Goal: Information Seeking & Learning: Learn about a topic

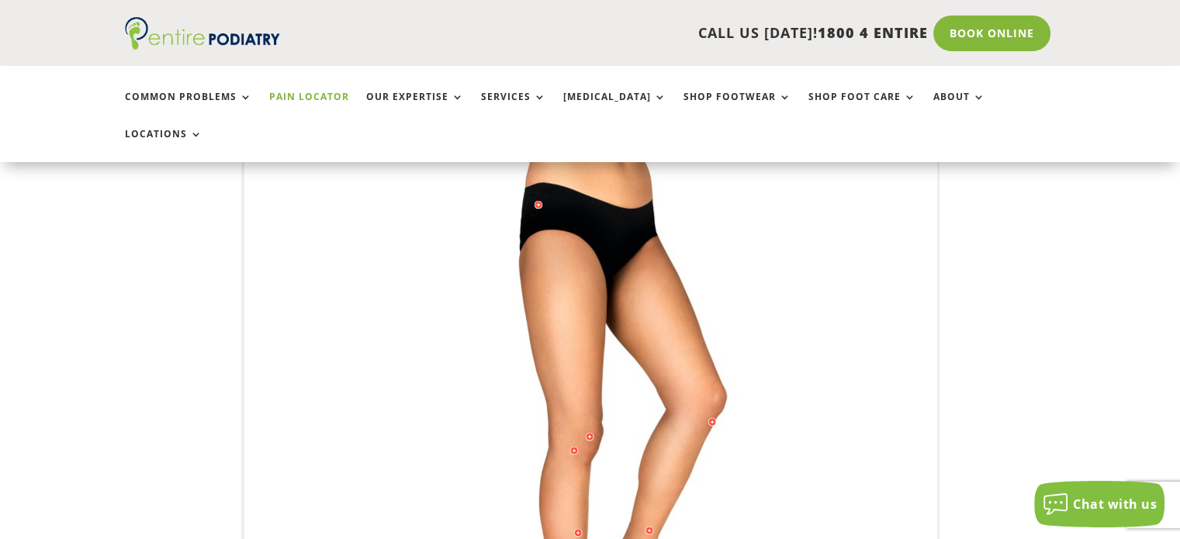
scroll to position [251, 0]
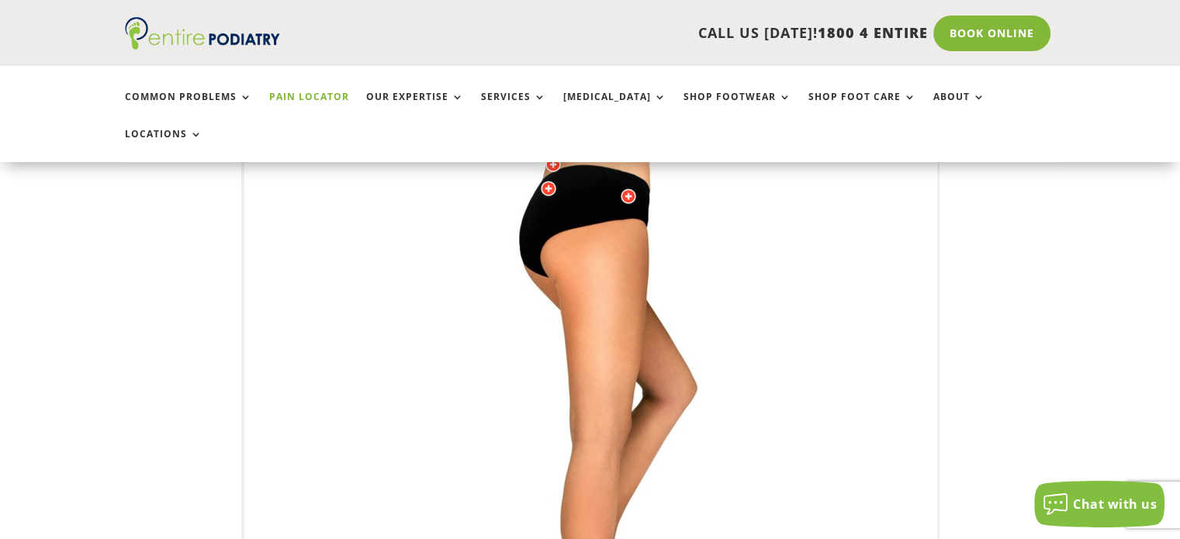
drag, startPoint x: 786, startPoint y: 401, endPoint x: 794, endPoint y: 378, distance: 24.8
click at [794, 378] on img at bounding box center [591, 443] width 428 height 621
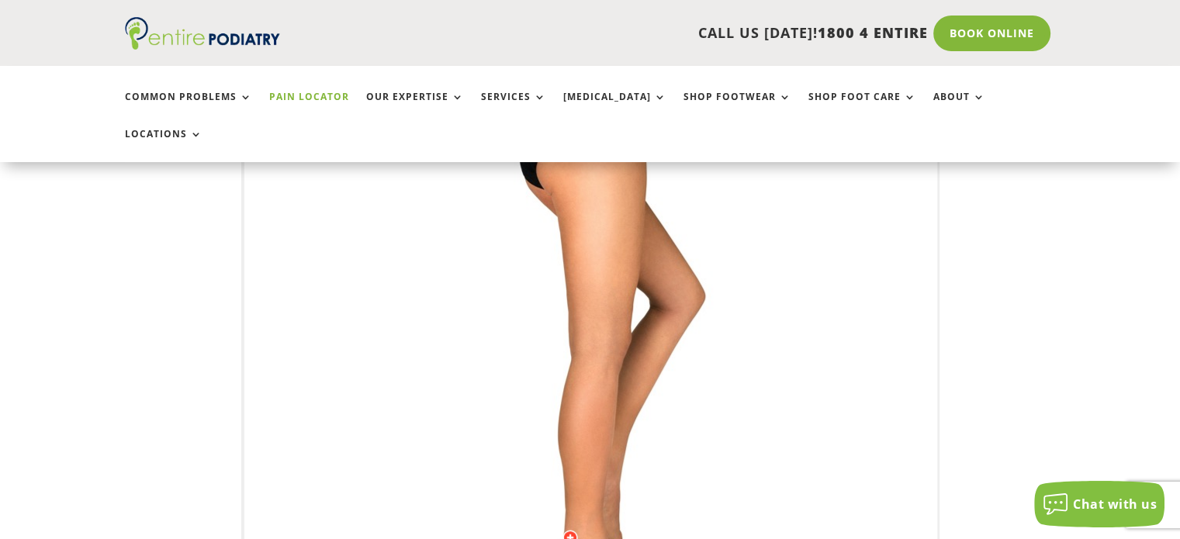
scroll to position [335, 0]
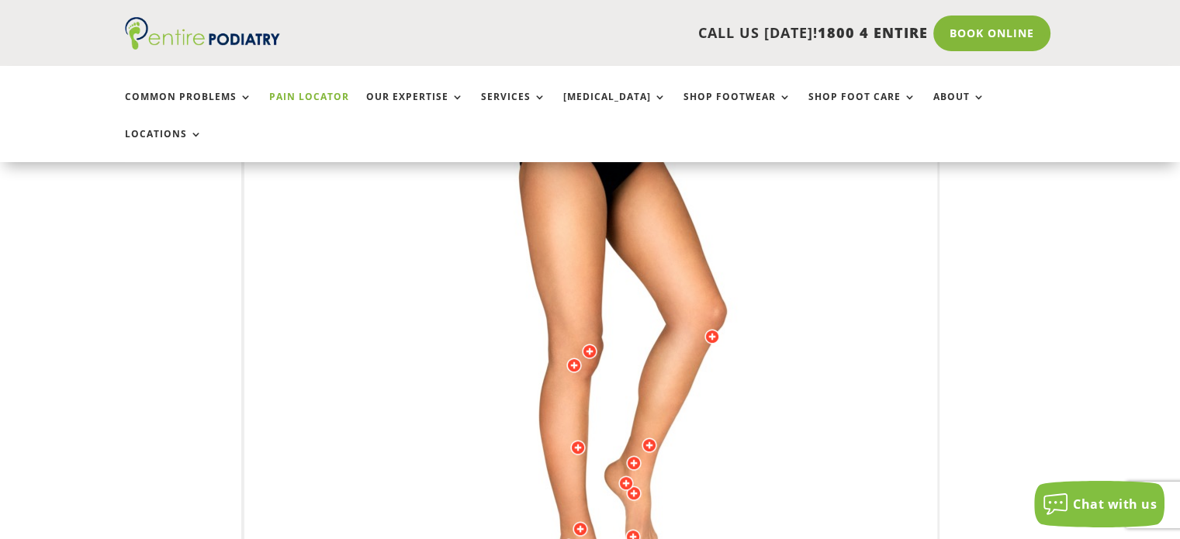
drag, startPoint x: 792, startPoint y: 285, endPoint x: 757, endPoint y: 295, distance: 36.3
click at [757, 295] on img at bounding box center [591, 359] width 428 height 621
click at [577, 440] on div at bounding box center [578, 448] width 16 height 16
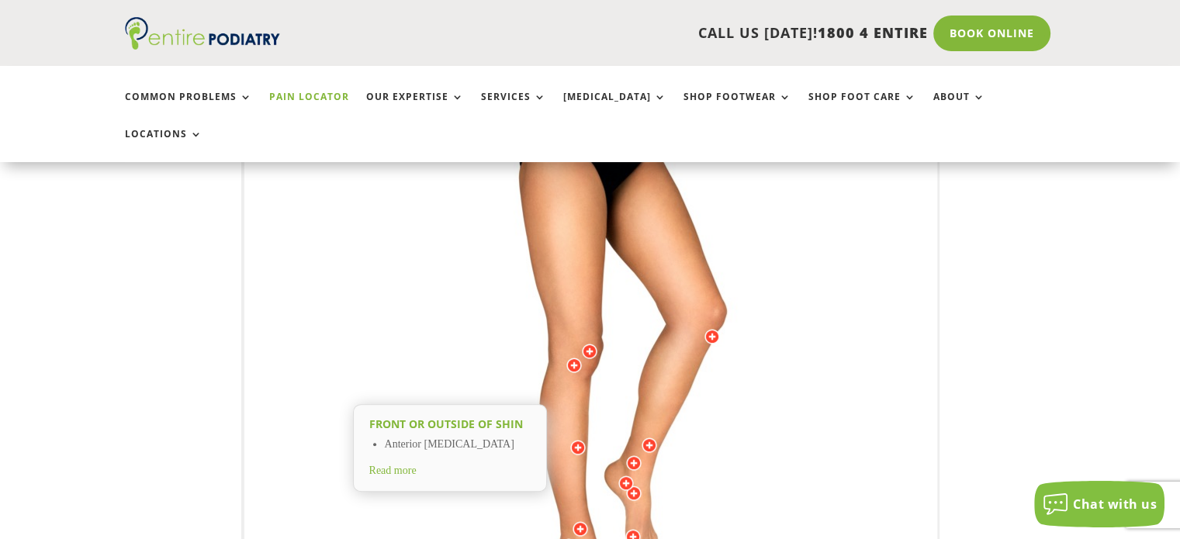
click at [400, 465] on span "Read more" at bounding box center [392, 471] width 47 height 12
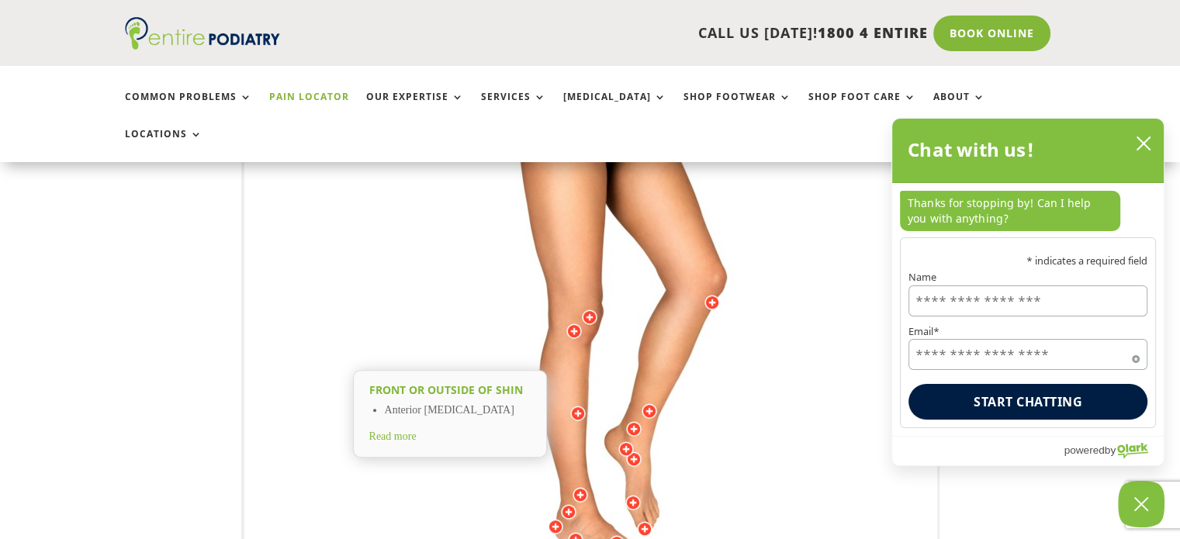
scroll to position [360, 0]
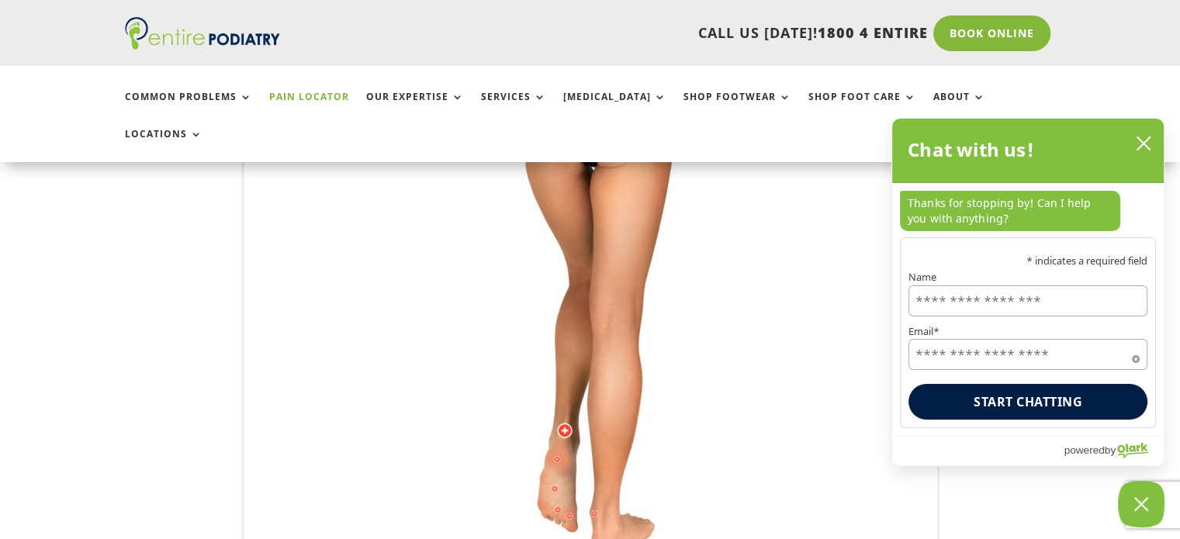
drag, startPoint x: 682, startPoint y: 390, endPoint x: 767, endPoint y: 370, distance: 87.7
click at [767, 370] on img at bounding box center [591, 334] width 428 height 621
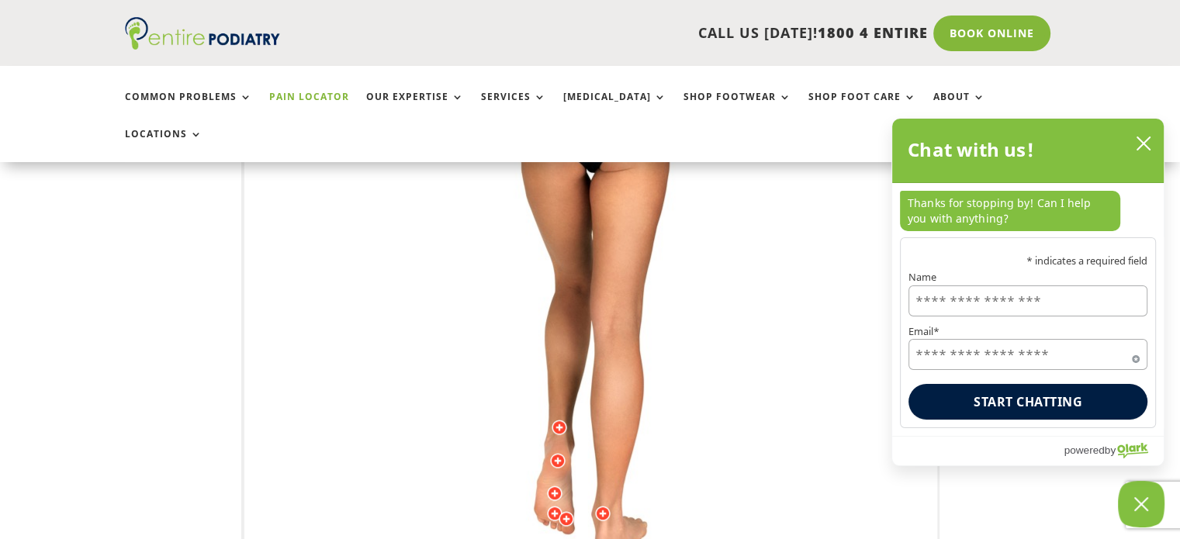
click at [557, 486] on div at bounding box center [555, 494] width 16 height 16
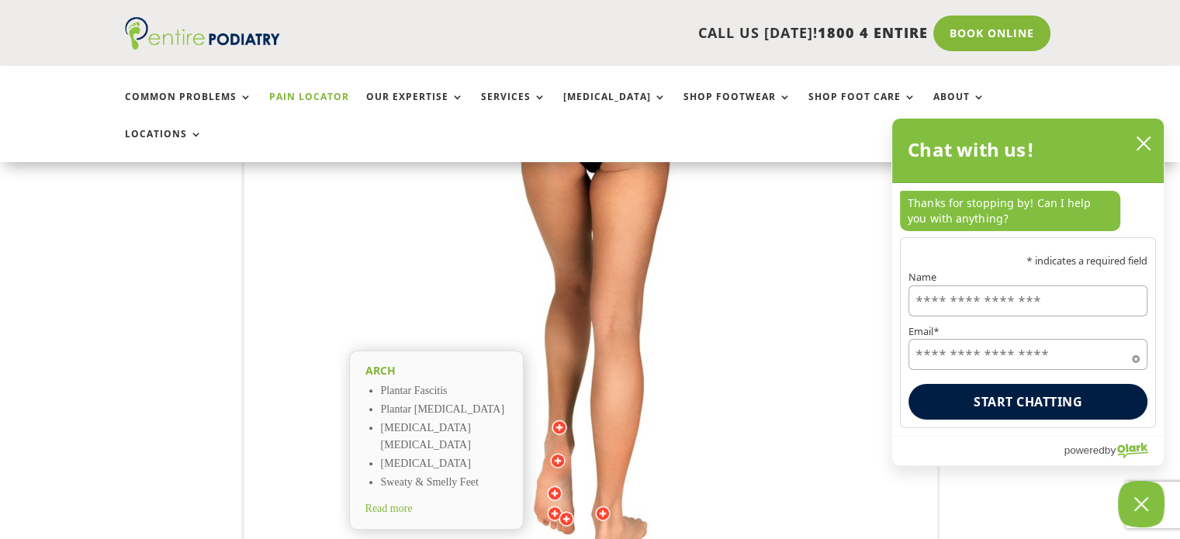
click at [566, 511] on div at bounding box center [567, 519] width 16 height 16
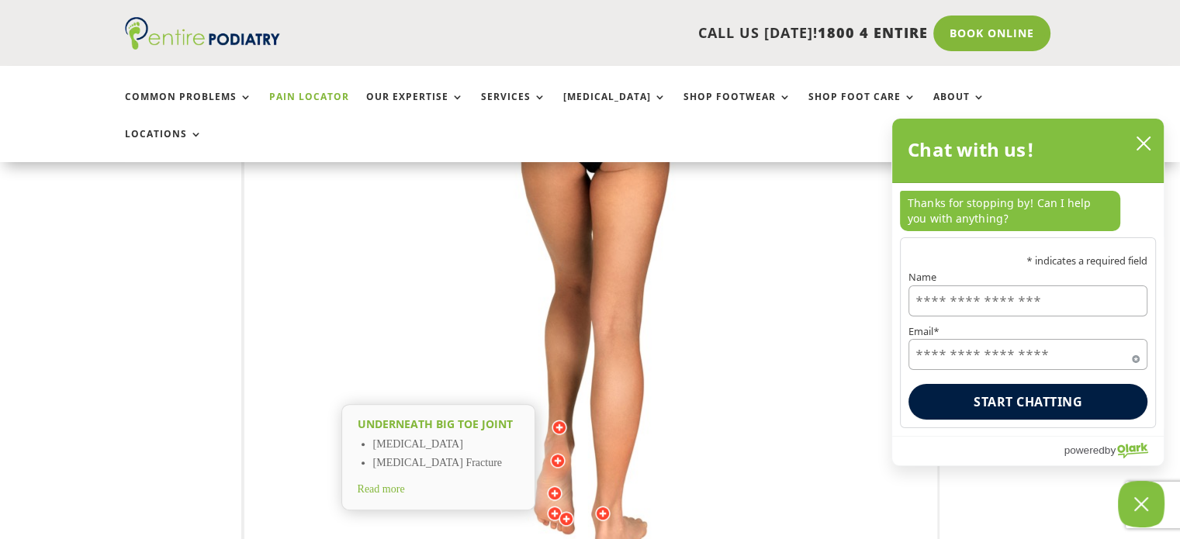
click at [553, 506] on div at bounding box center [555, 514] width 16 height 16
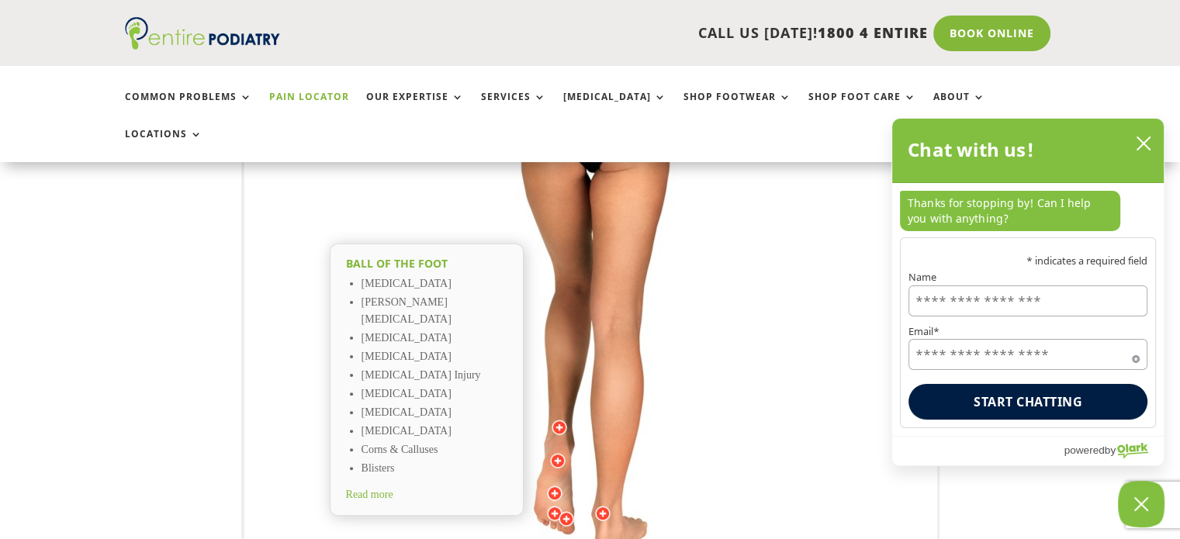
click at [608, 506] on div at bounding box center [603, 514] width 16 height 16
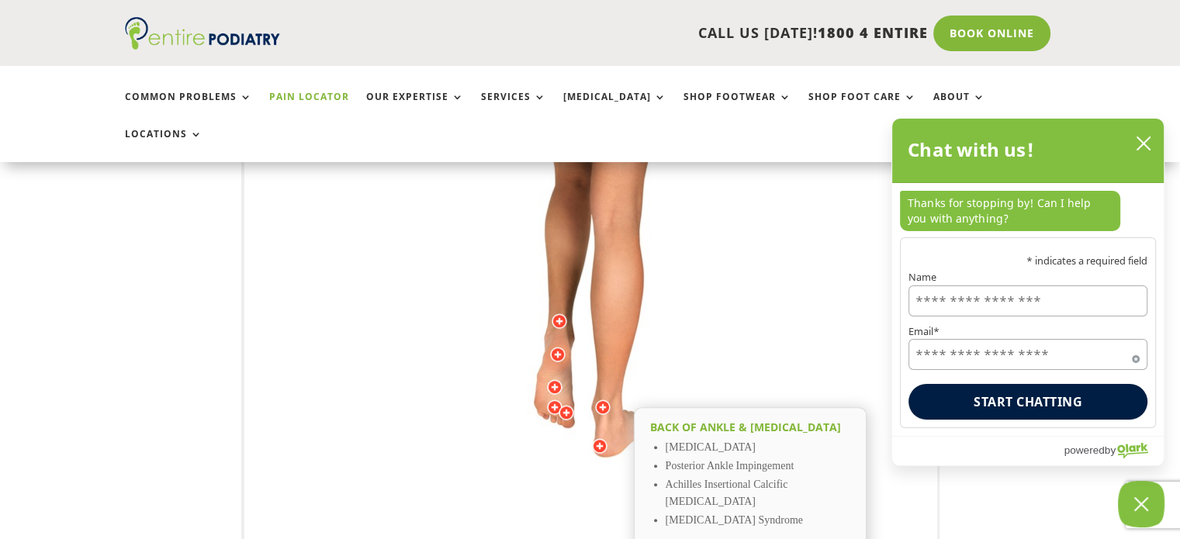
scroll to position [487, 0]
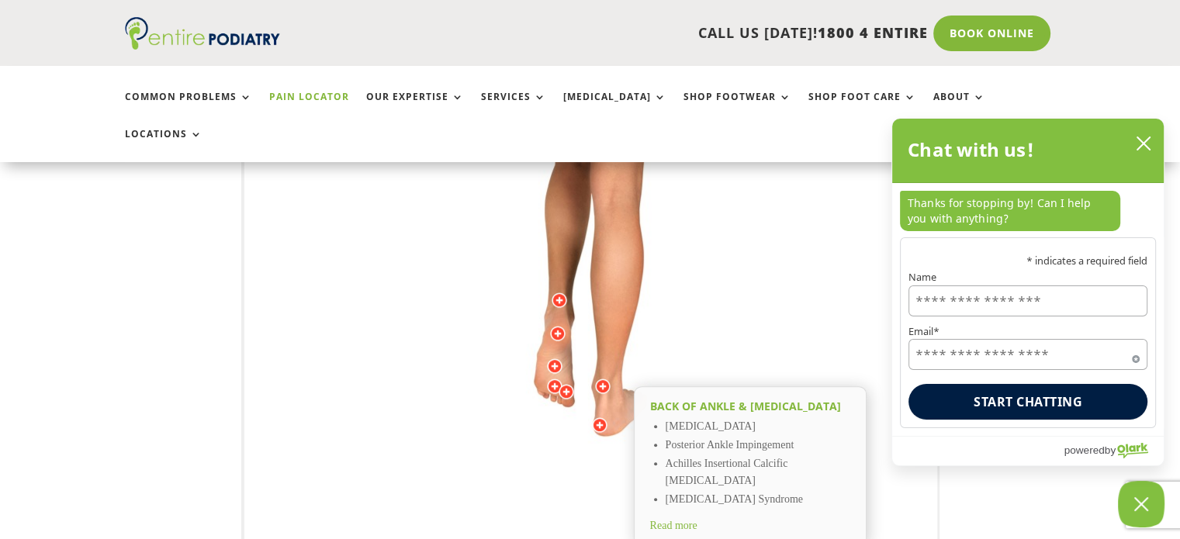
click at [593, 376] on img at bounding box center [591, 207] width 428 height 621
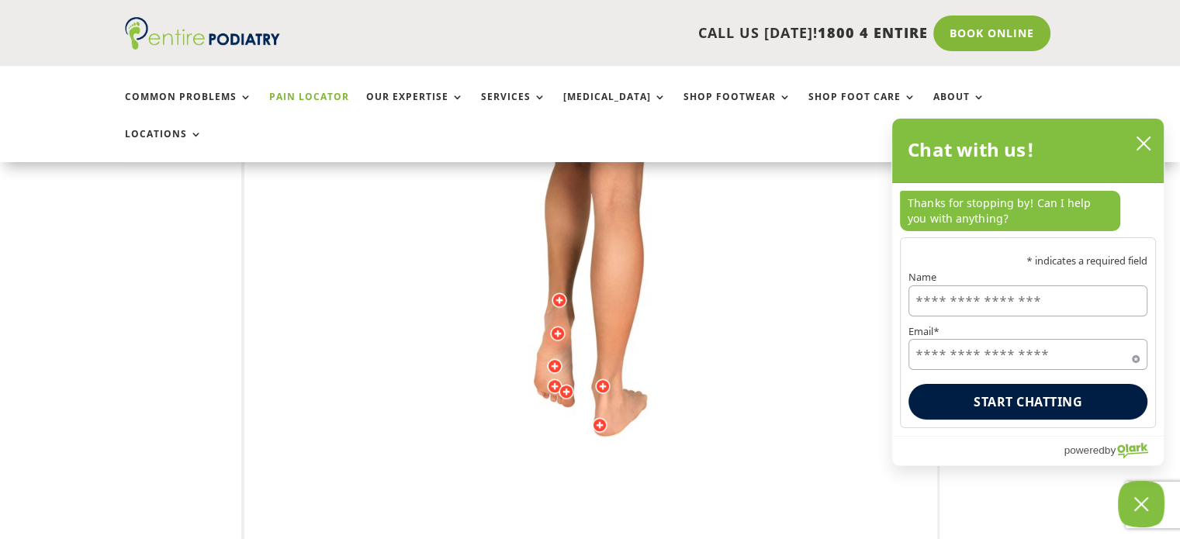
click at [599, 417] on div at bounding box center [600, 425] width 16 height 16
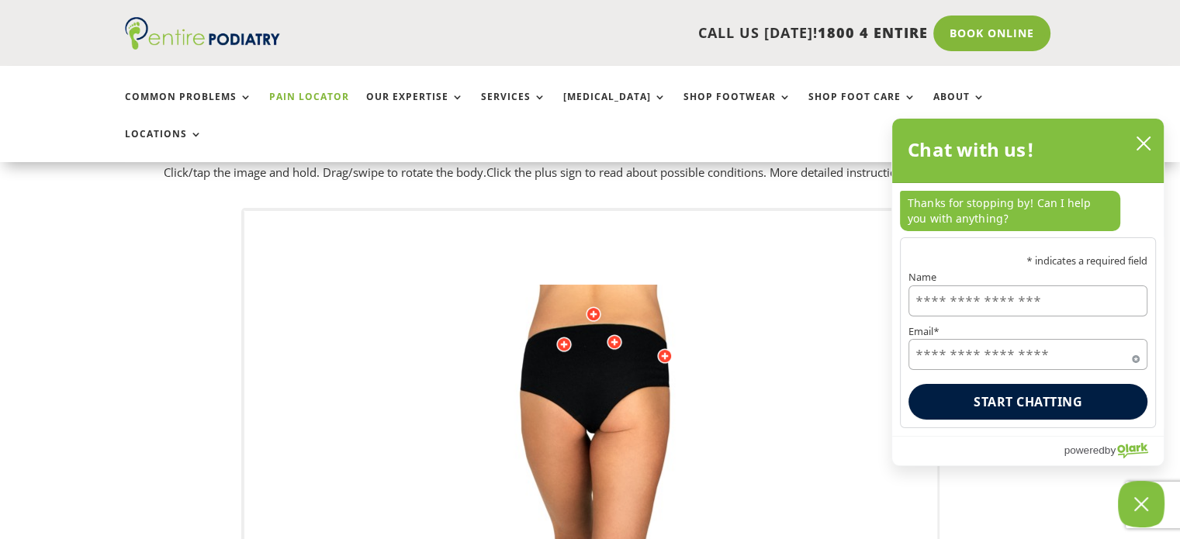
scroll to position [94, 0]
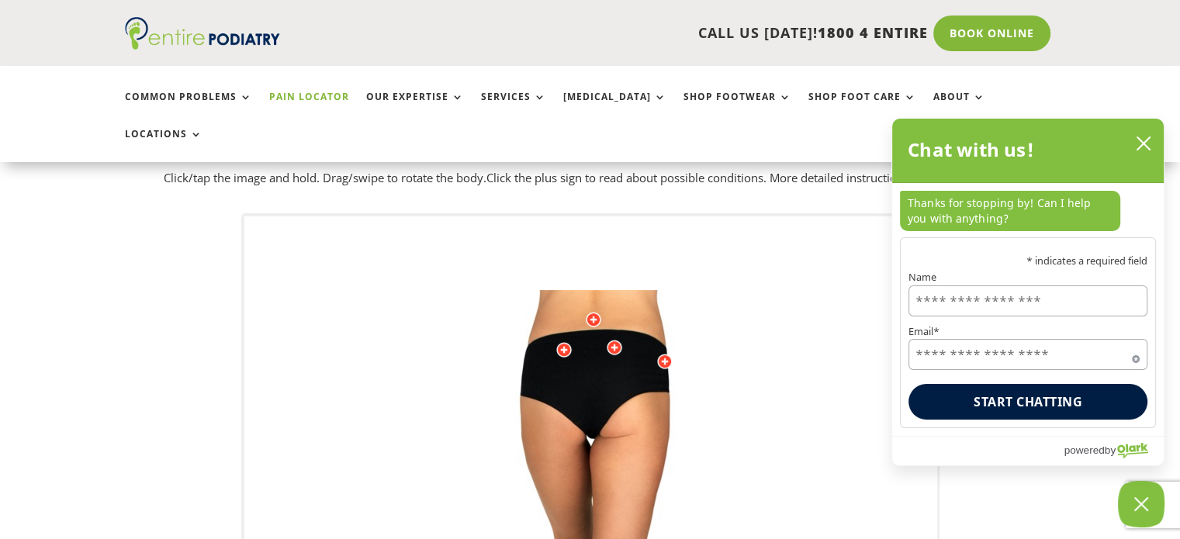
click at [666, 354] on div at bounding box center [665, 362] width 16 height 16
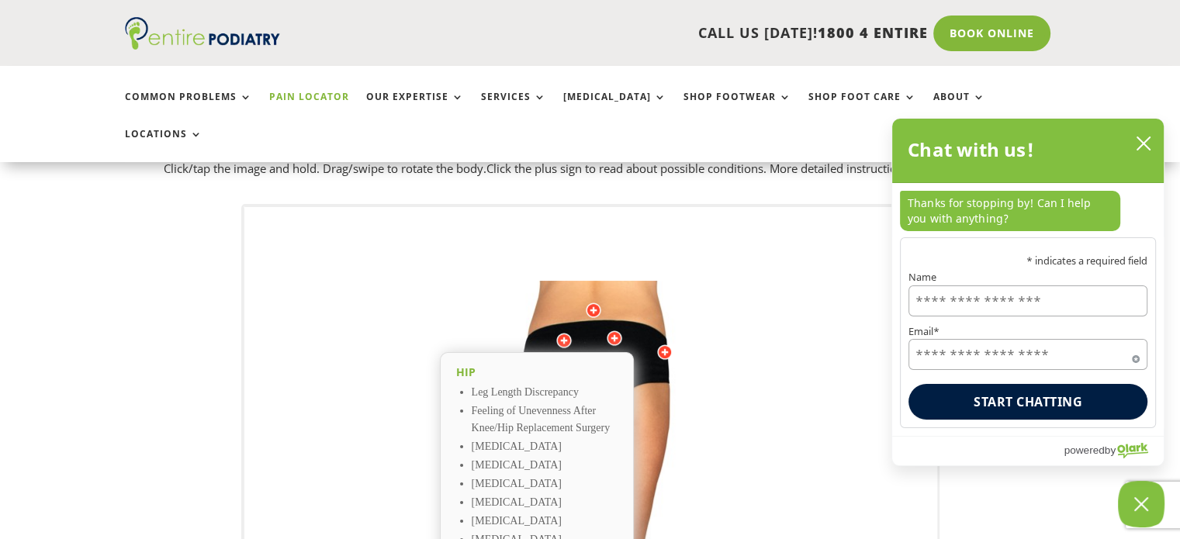
scroll to position [95, 0]
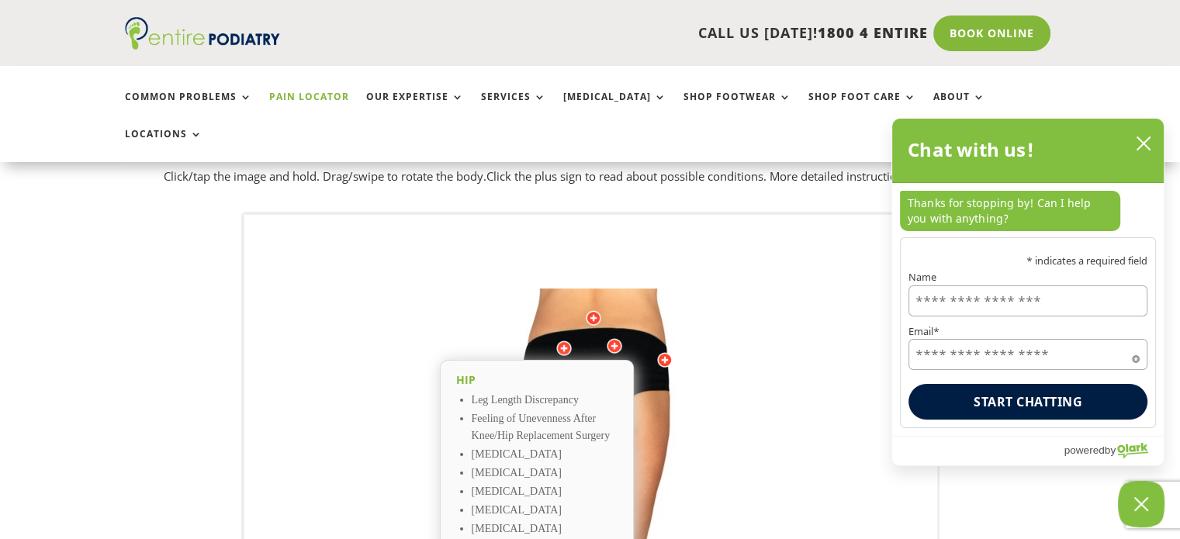
click at [597, 310] on div at bounding box center [594, 318] width 16 height 16
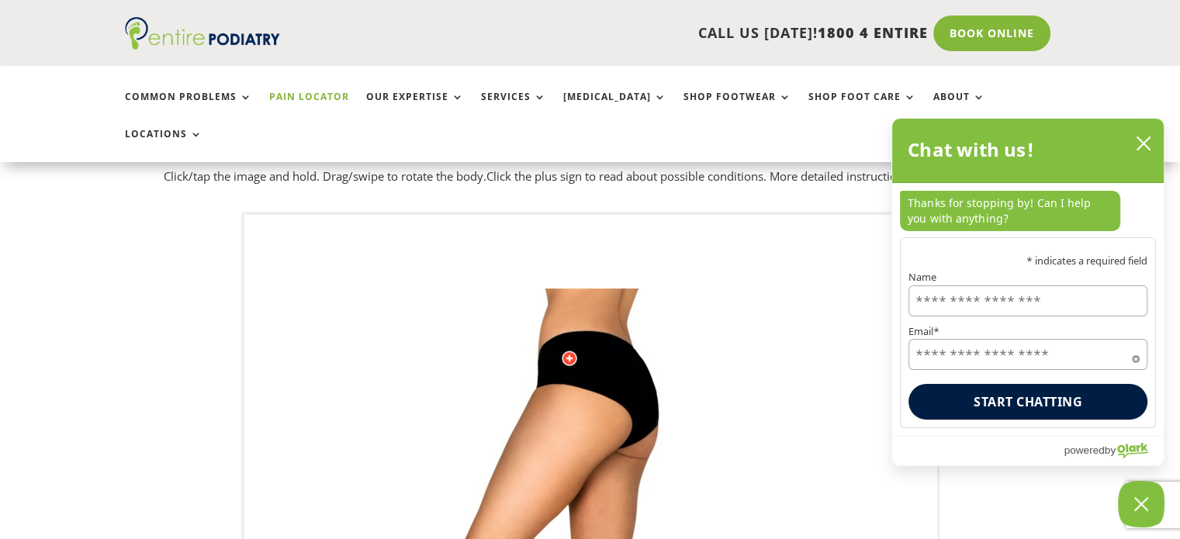
drag, startPoint x: 594, startPoint y: 323, endPoint x: 630, endPoint y: 479, distance: 160.7
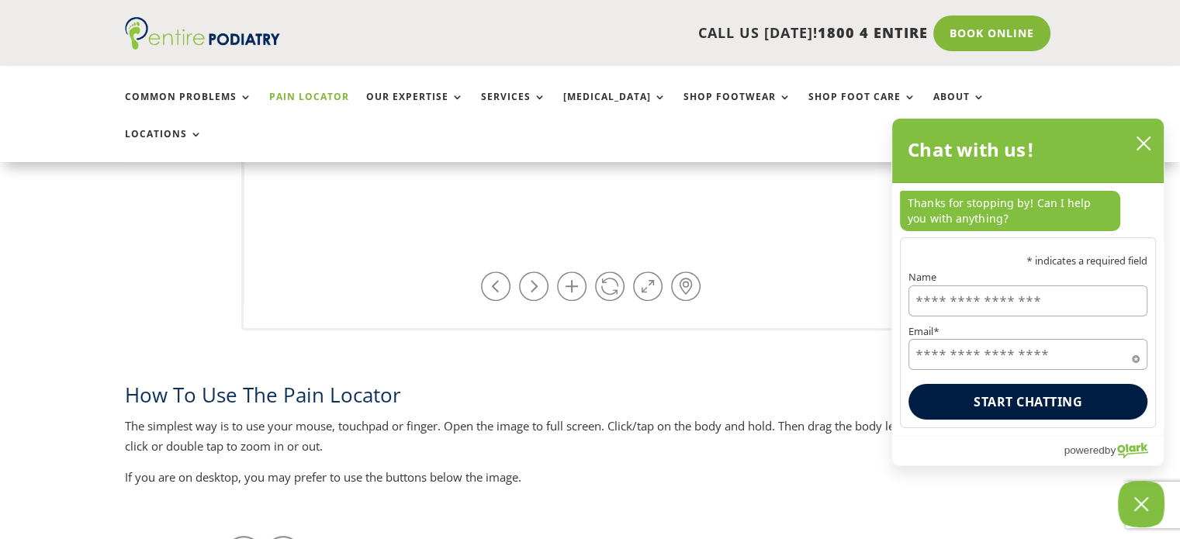
scroll to position [775, 0]
